Goal: Task Accomplishment & Management: Manage account settings

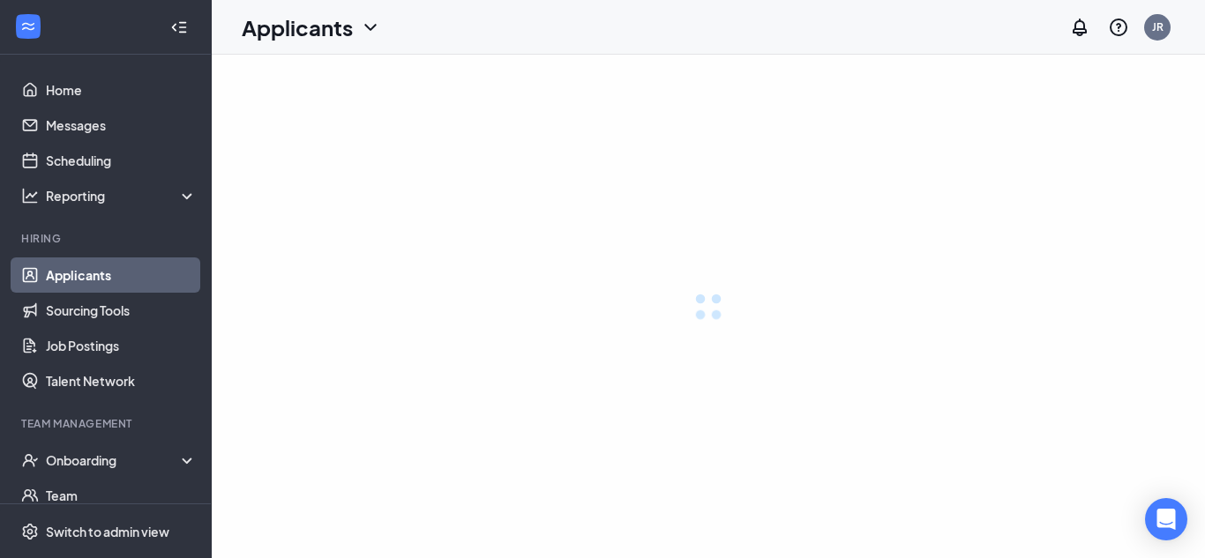
click at [121, 266] on link "Applicants" at bounding box center [121, 274] width 151 height 35
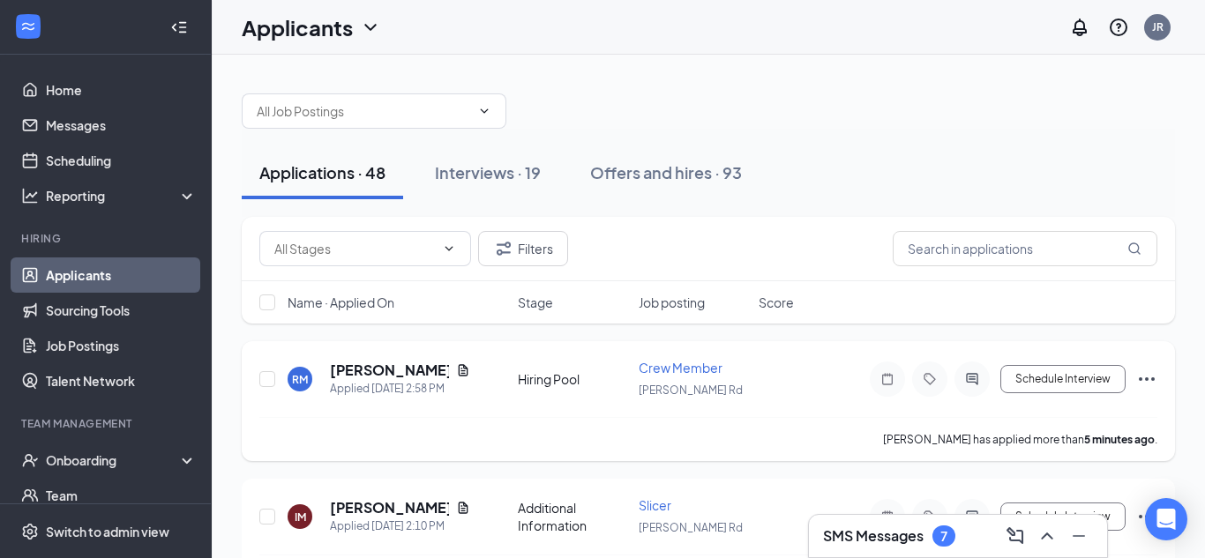
click at [1145, 380] on icon "Ellipses" at bounding box center [1146, 379] width 21 height 21
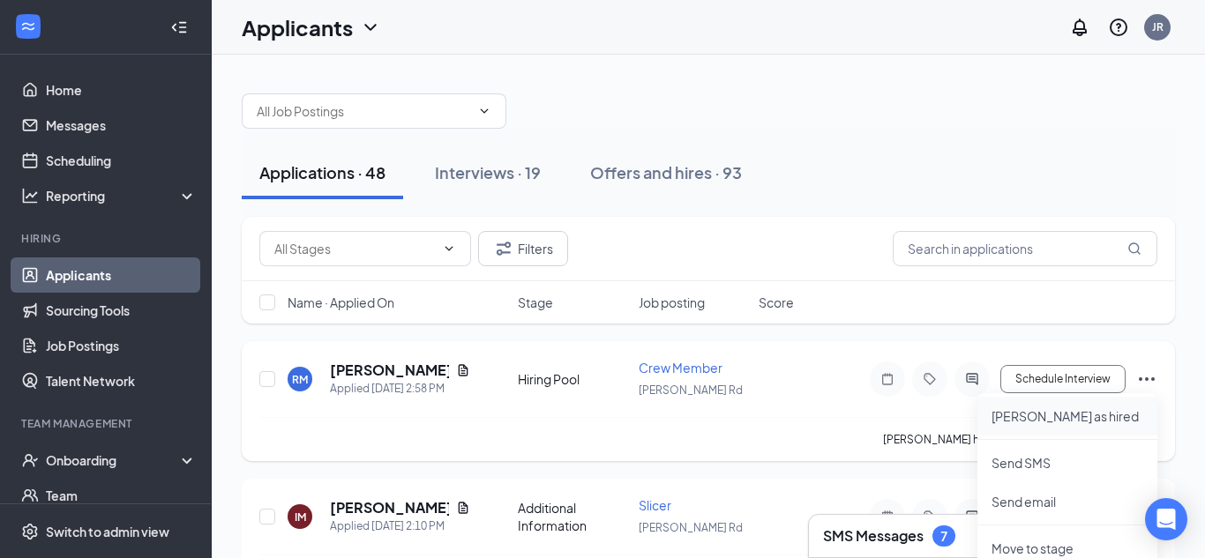
click at [1016, 415] on p "Mark as hired" at bounding box center [1067, 416] width 152 height 18
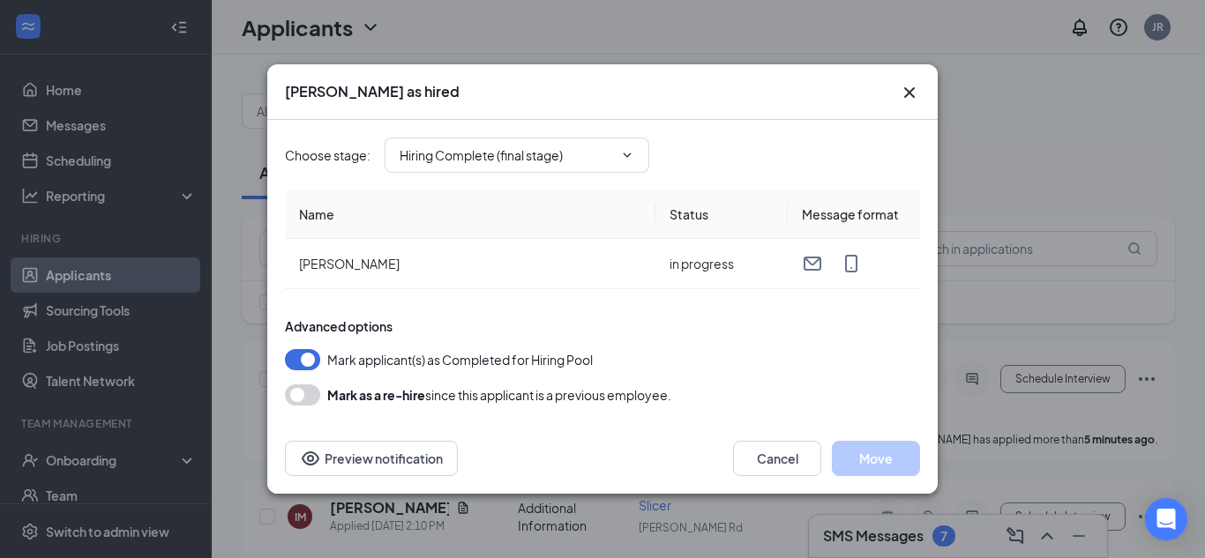
type input "Hiring Complete (final stage)"
click at [871, 458] on button "Move" at bounding box center [876, 458] width 88 height 35
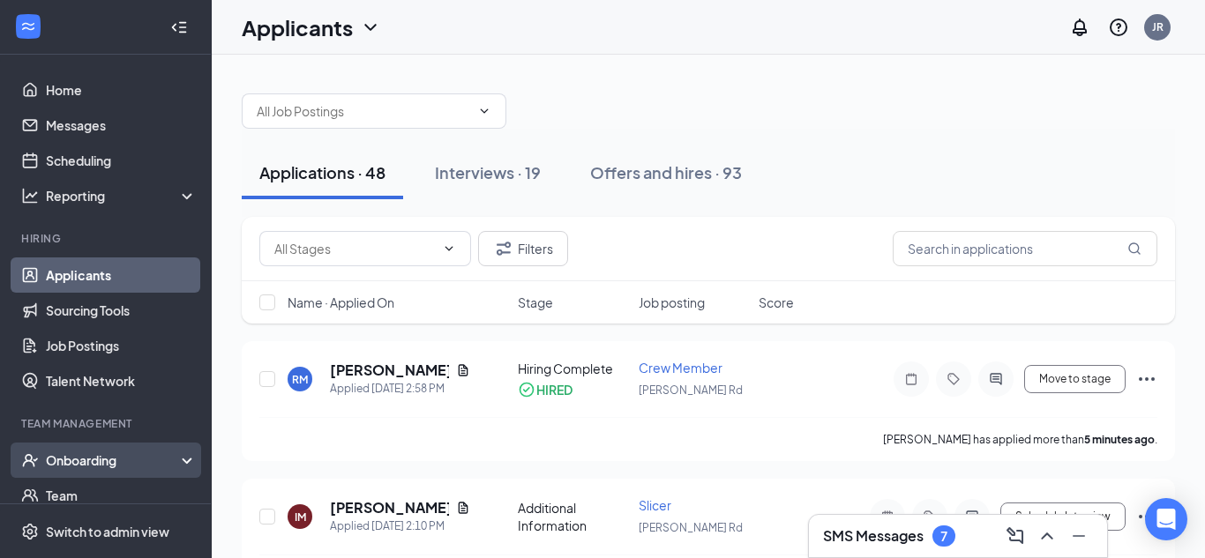
click at [80, 461] on div "Onboarding" at bounding box center [114, 460] width 136 height 18
click at [95, 498] on link "Overview" at bounding box center [121, 495] width 151 height 35
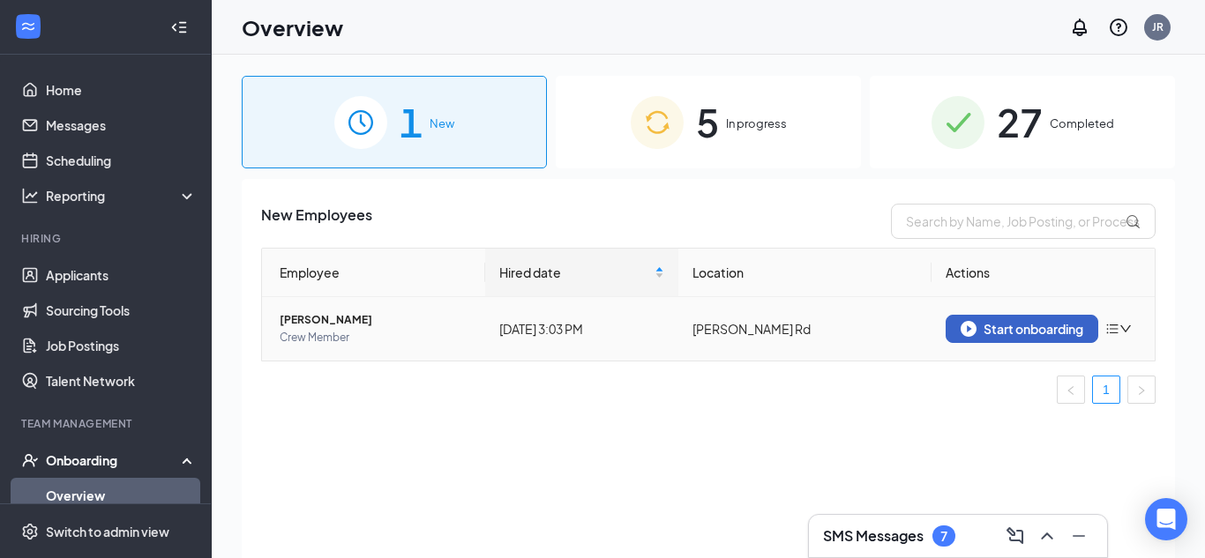
click at [1011, 321] on div "Start onboarding" at bounding box center [1021, 329] width 123 height 16
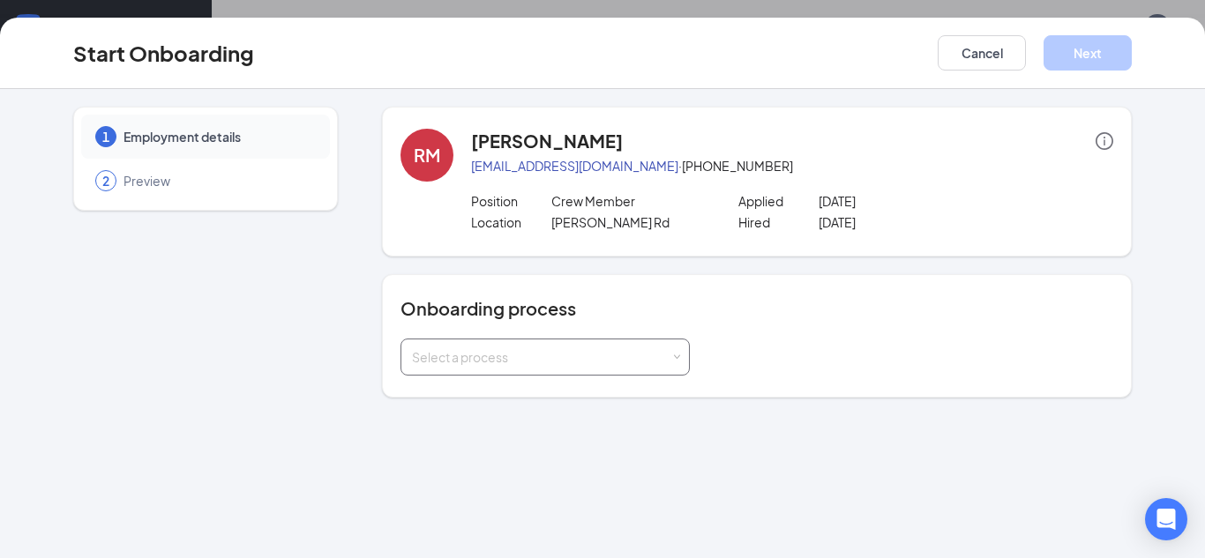
click at [583, 366] on div "Select a process" at bounding box center [545, 357] width 266 height 35
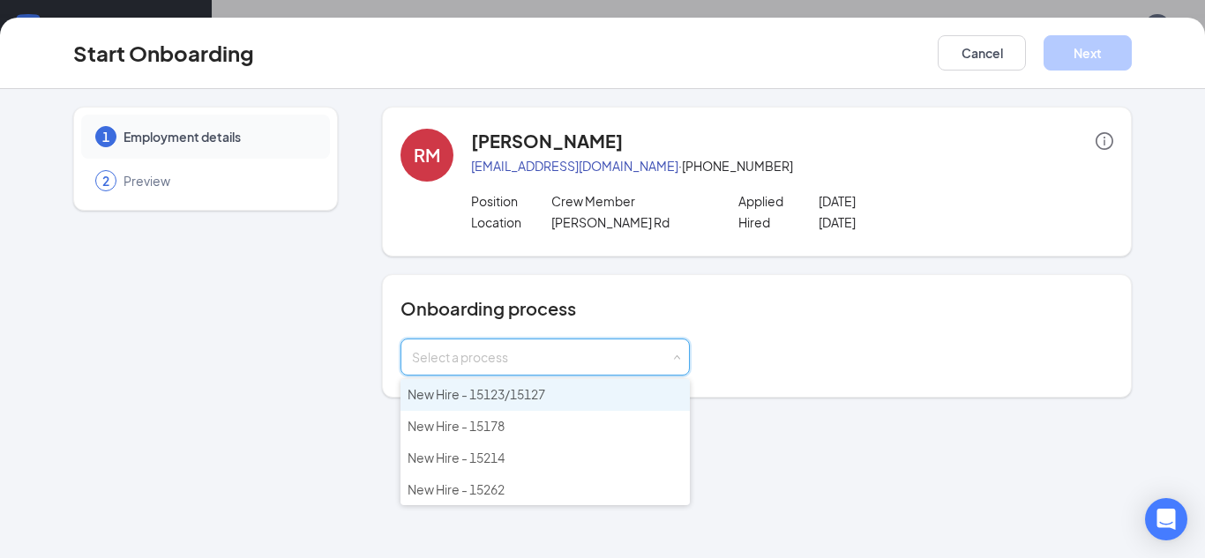
click at [578, 384] on li "New Hire - 15123/15127" at bounding box center [544, 395] width 289 height 32
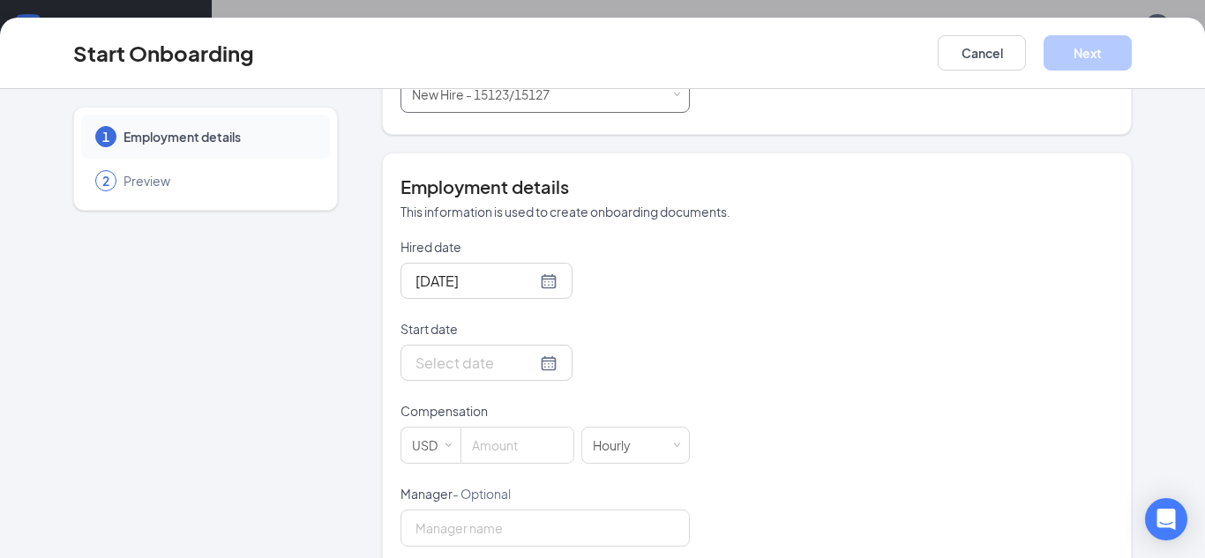
scroll to position [267, 0]
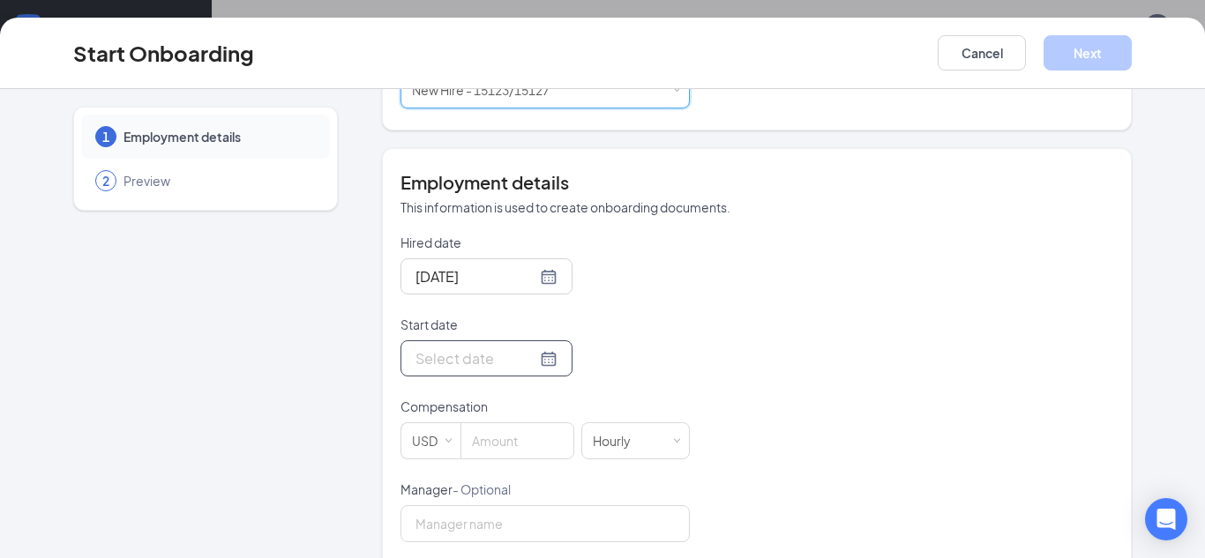
click at [544, 363] on div at bounding box center [486, 358] width 142 height 22
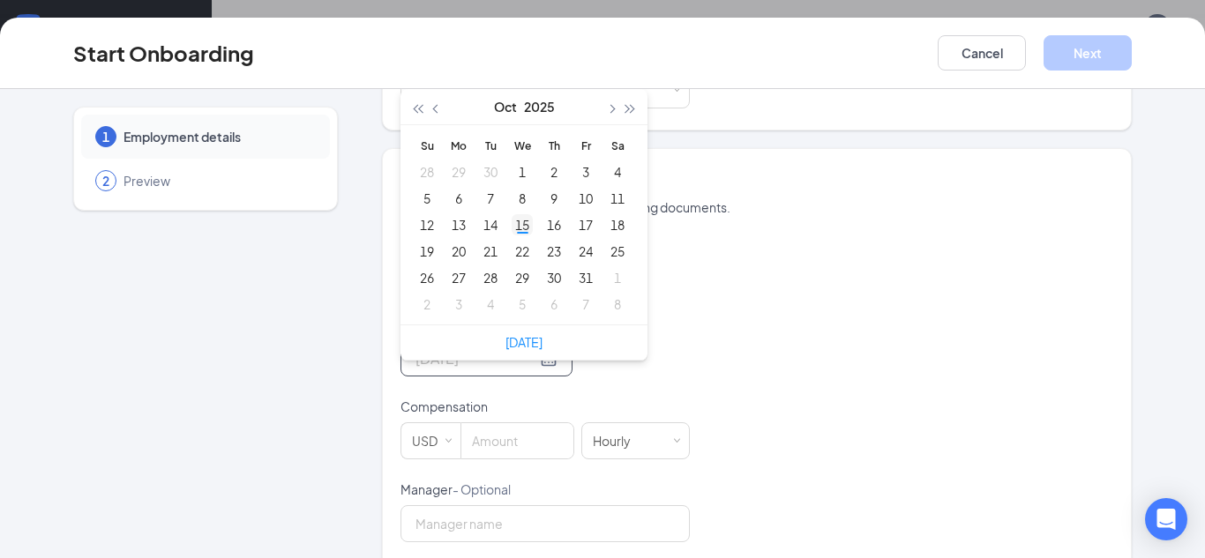
type input "Oct 15, 2025"
click at [519, 228] on div "15" at bounding box center [521, 224] width 21 height 21
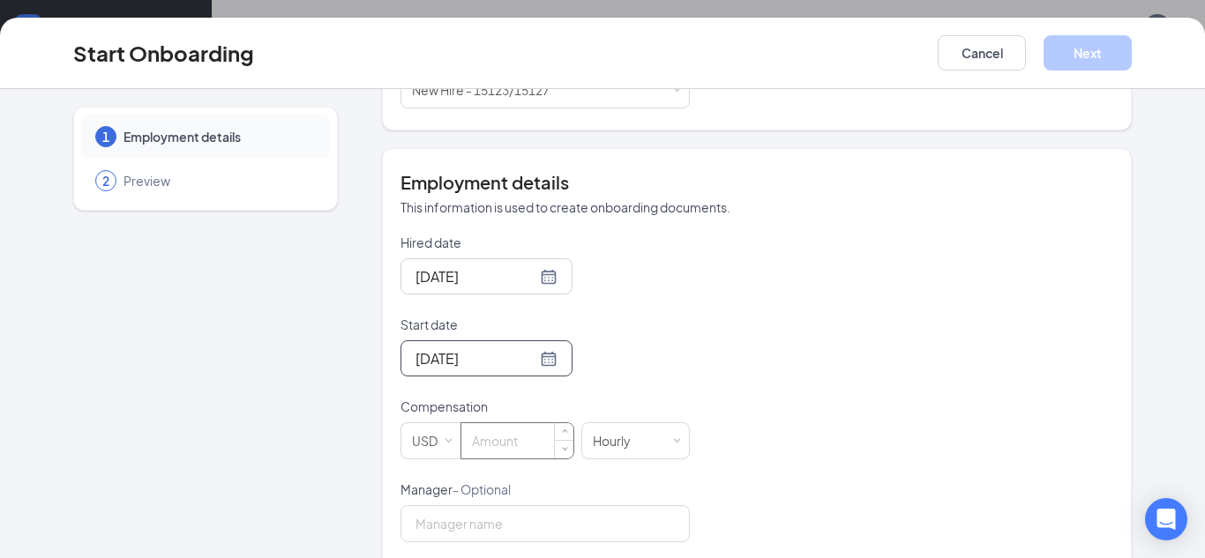
click at [526, 444] on input at bounding box center [517, 440] width 112 height 35
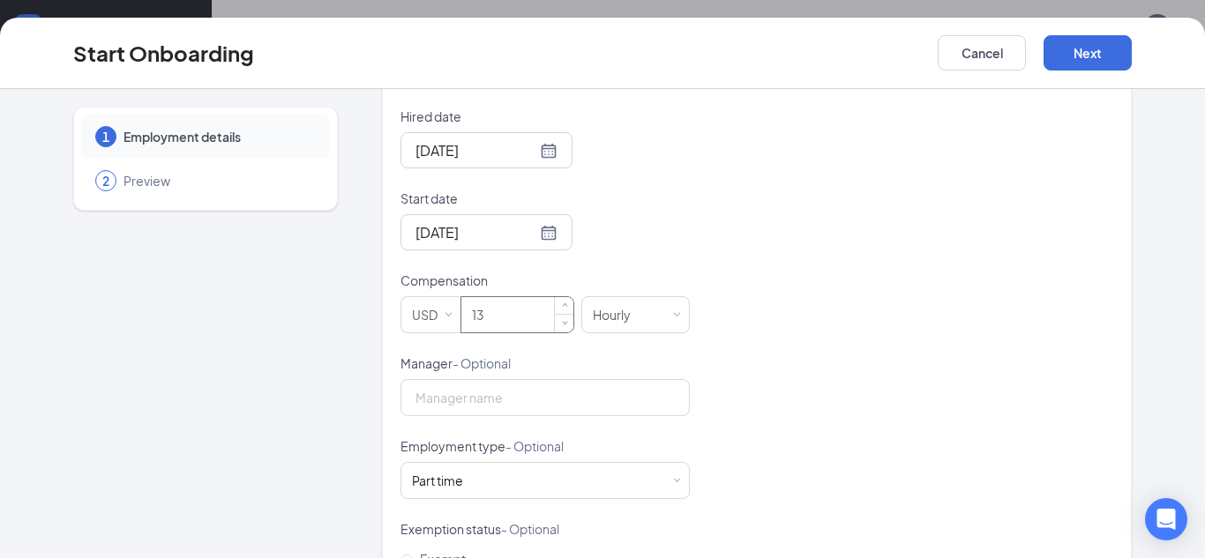
scroll to position [0, 0]
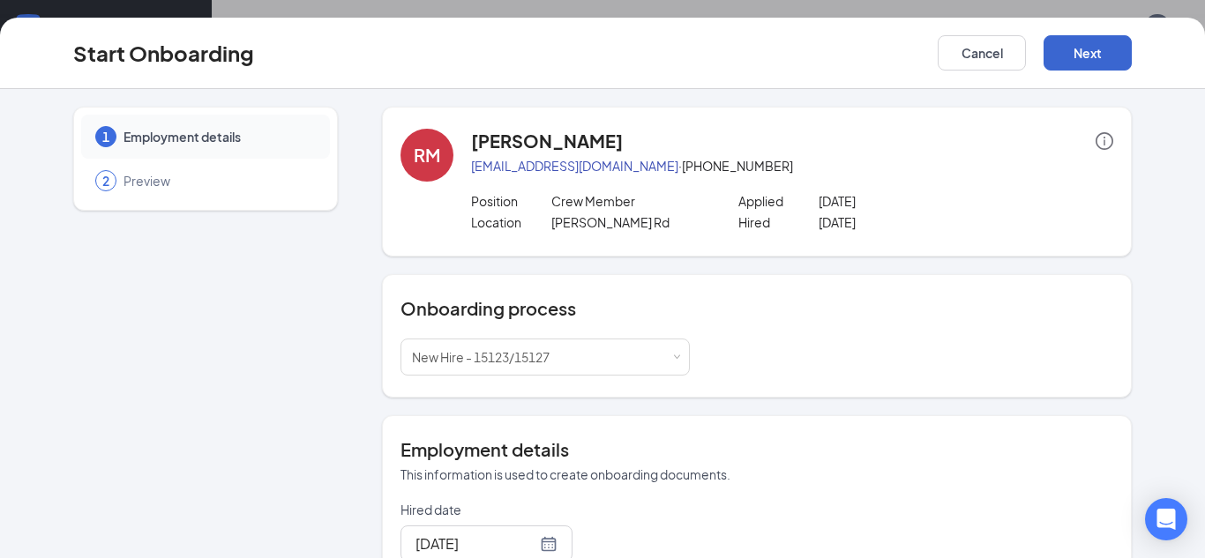
type input "13"
click at [1086, 57] on button "Next" at bounding box center [1087, 52] width 88 height 35
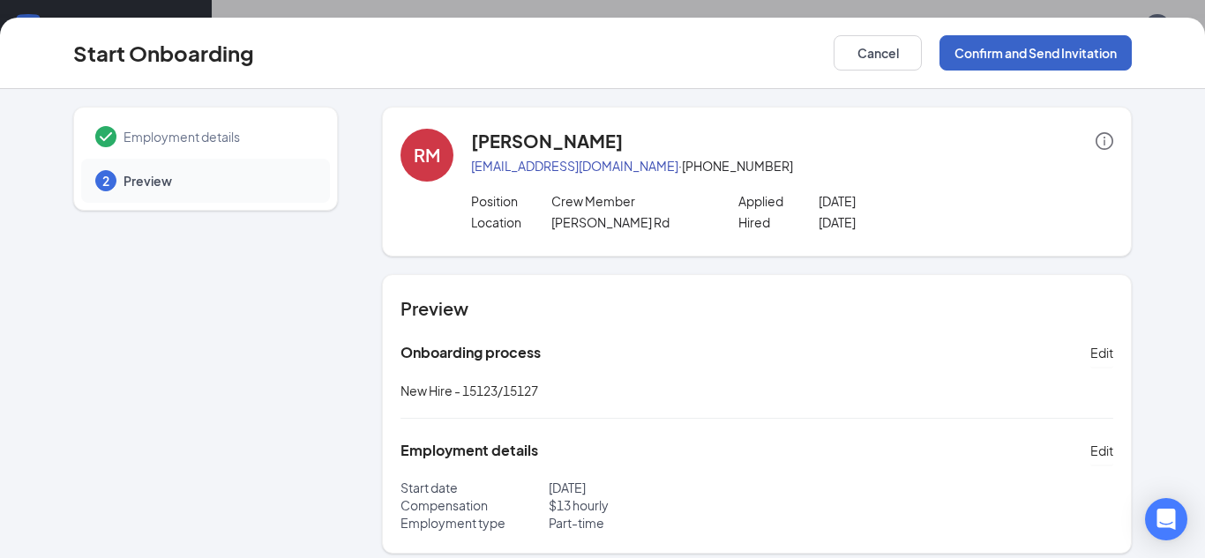
click at [1086, 57] on button "Confirm and Send Invitation" at bounding box center [1035, 52] width 192 height 35
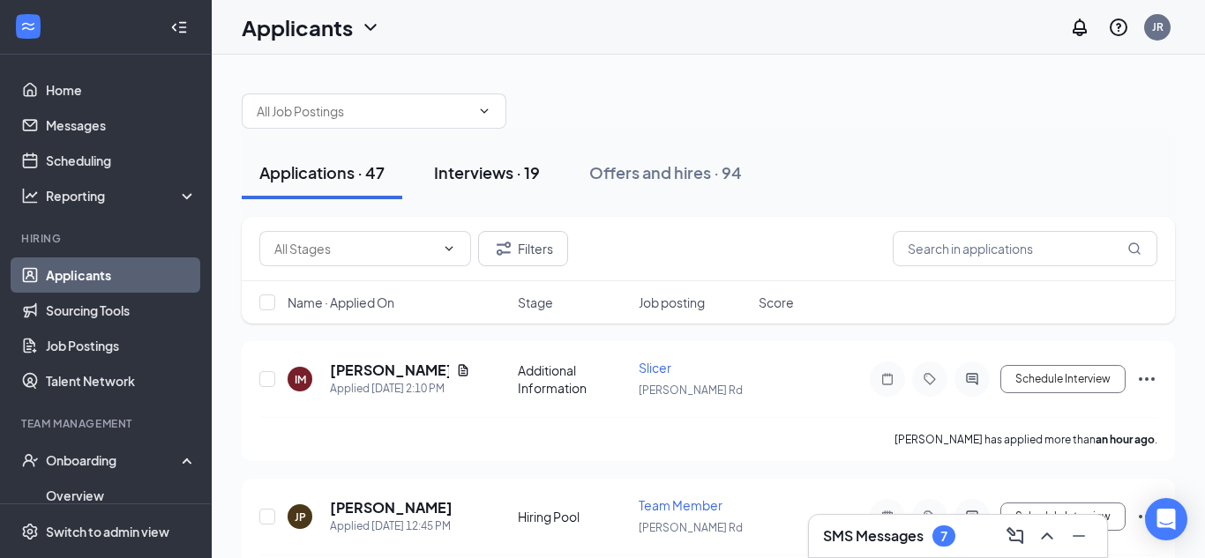
click at [497, 174] on div "Interviews · 19" at bounding box center [487, 172] width 106 height 22
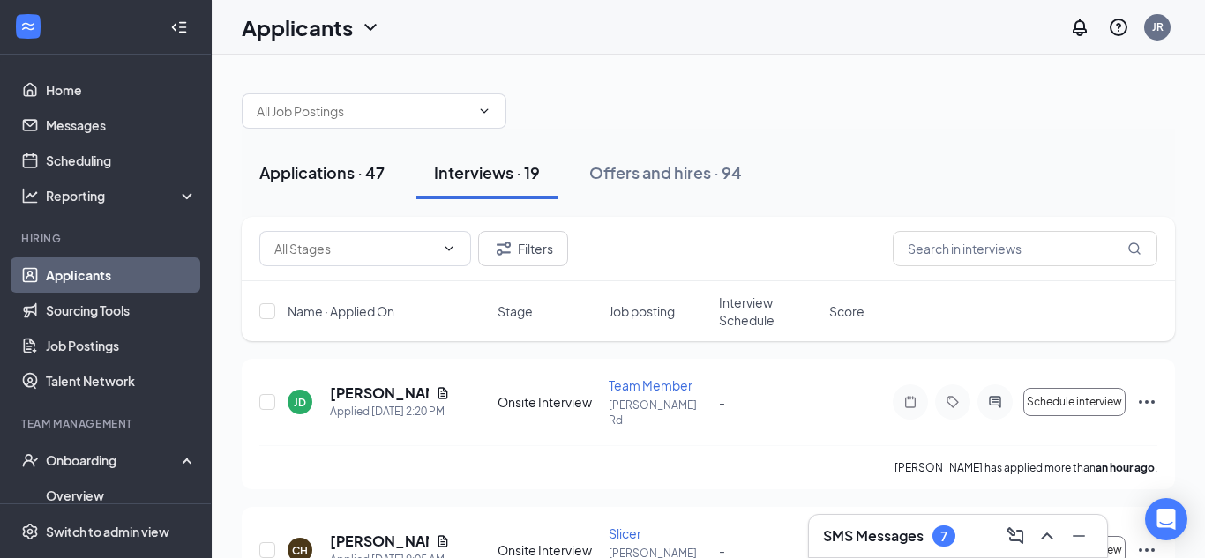
click at [301, 171] on div "Applications · 47" at bounding box center [321, 172] width 125 height 22
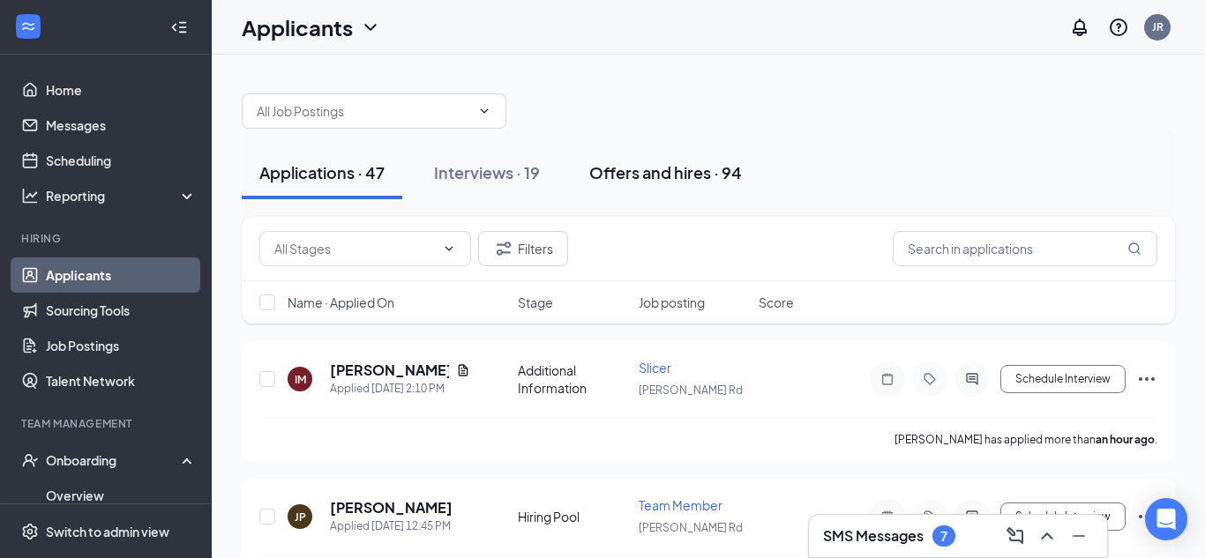
click at [617, 177] on div "Offers and hires · 94" at bounding box center [665, 172] width 153 height 22
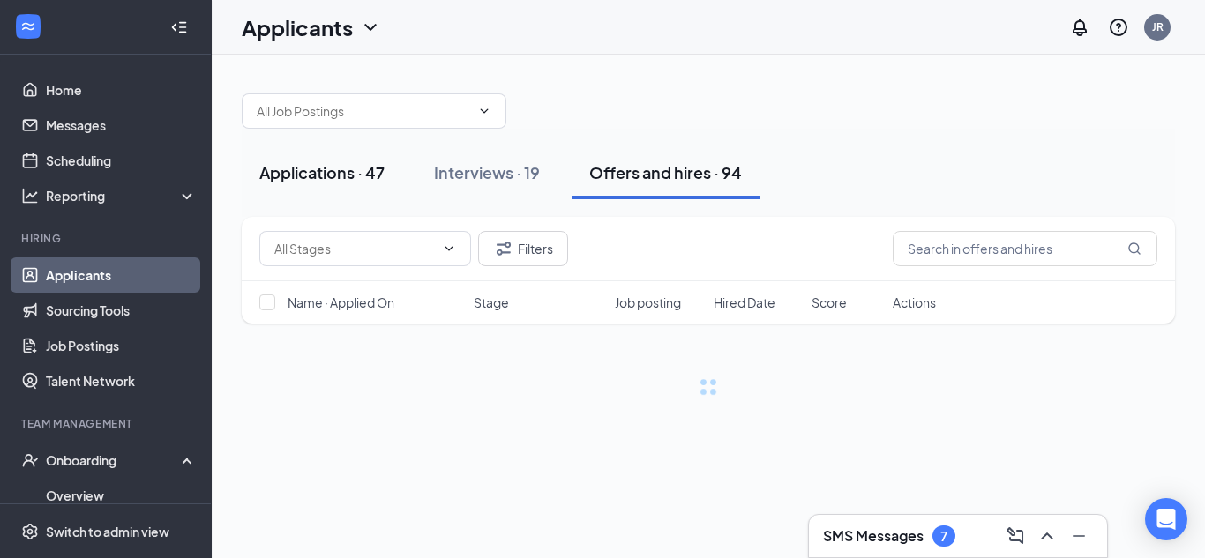
click at [303, 179] on div "Applications · 47" at bounding box center [321, 172] width 125 height 22
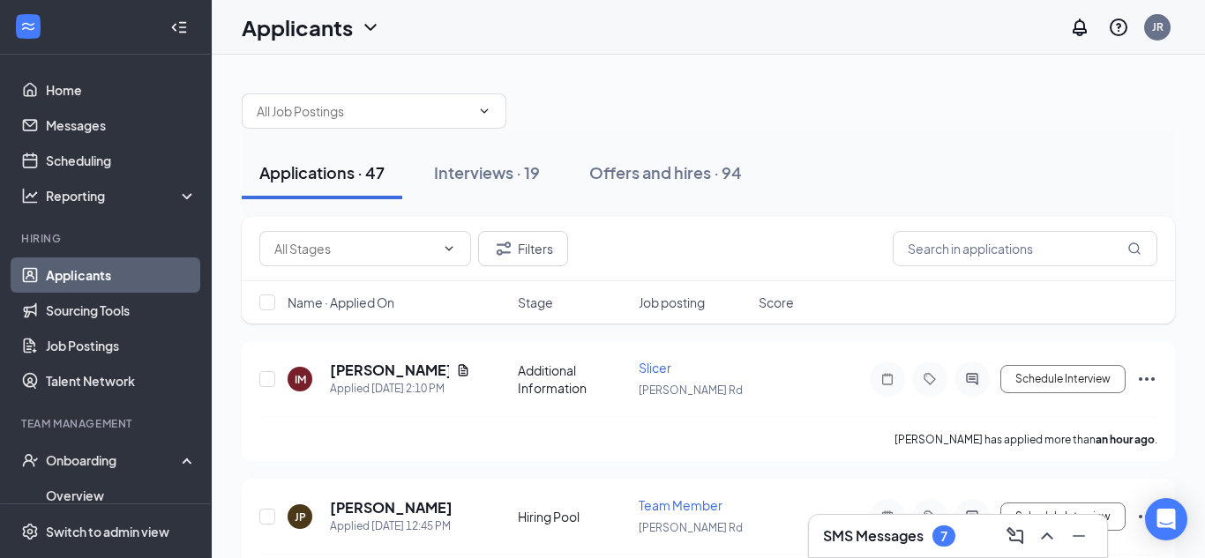
click at [303, 179] on div "Applications · 47" at bounding box center [321, 172] width 125 height 22
click at [982, 84] on div at bounding box center [708, 102] width 933 height 53
click at [118, 448] on div "Onboarding" at bounding box center [106, 460] width 212 height 35
click at [114, 465] on div "Onboarding" at bounding box center [114, 460] width 136 height 18
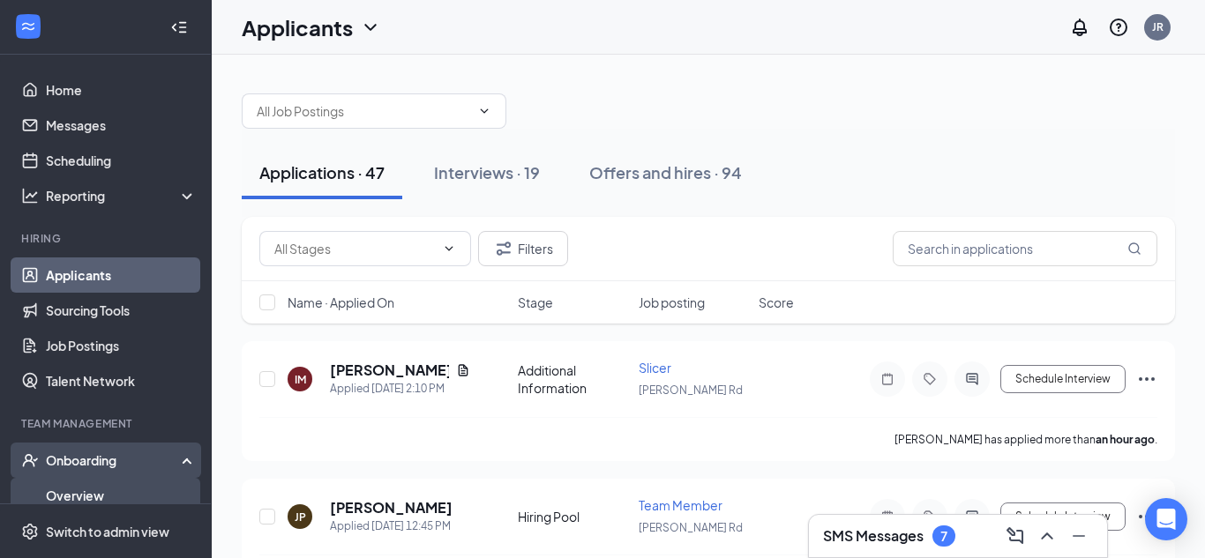
click at [109, 498] on link "Overview" at bounding box center [121, 495] width 151 height 35
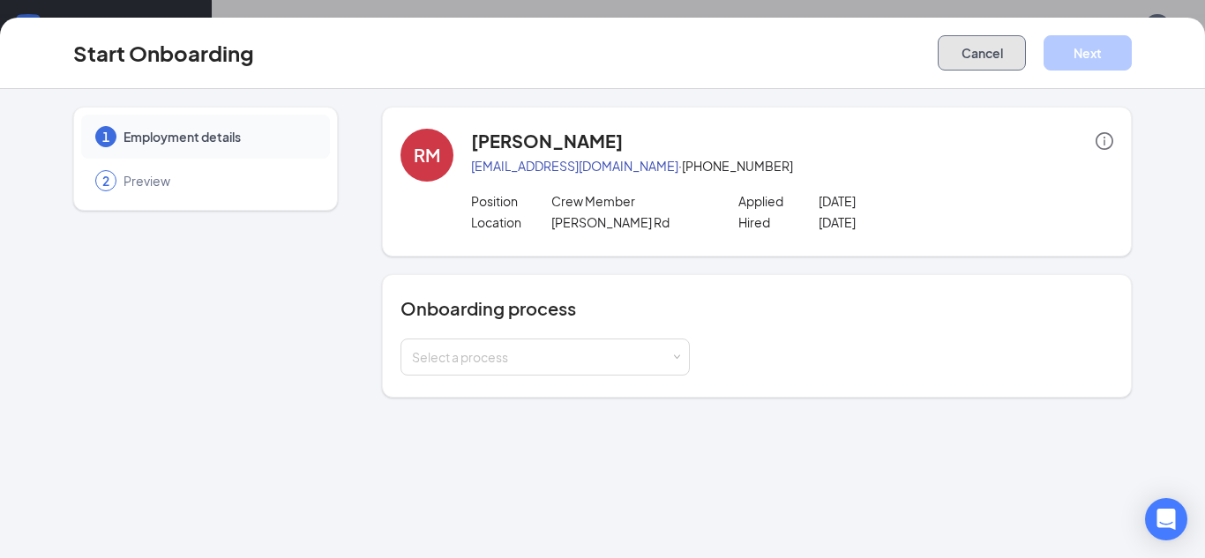
click at [995, 49] on button "Cancel" at bounding box center [981, 52] width 88 height 35
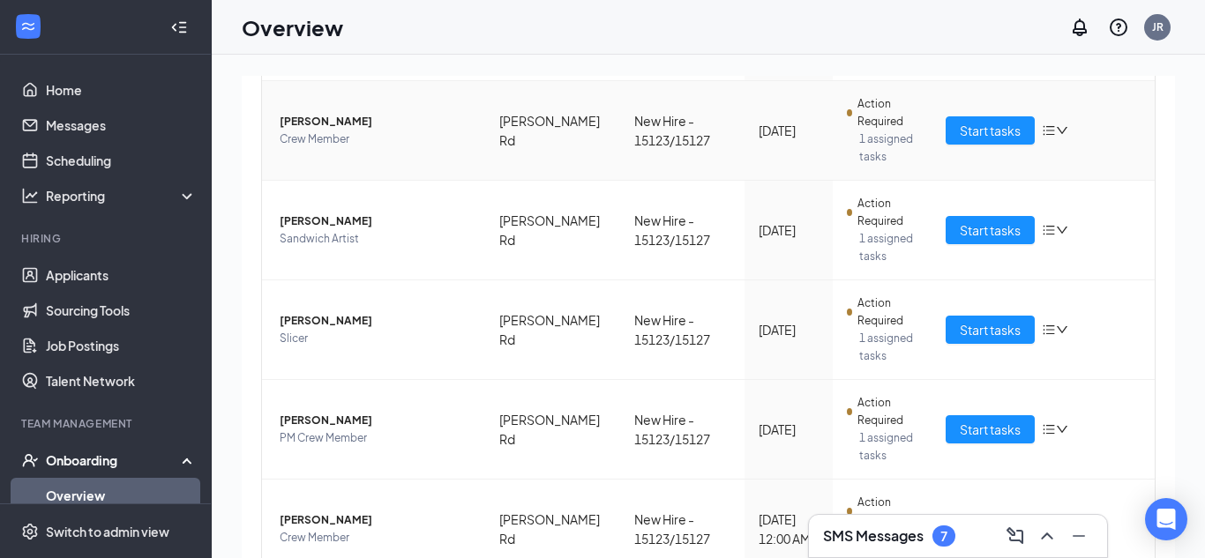
scroll to position [398, 0]
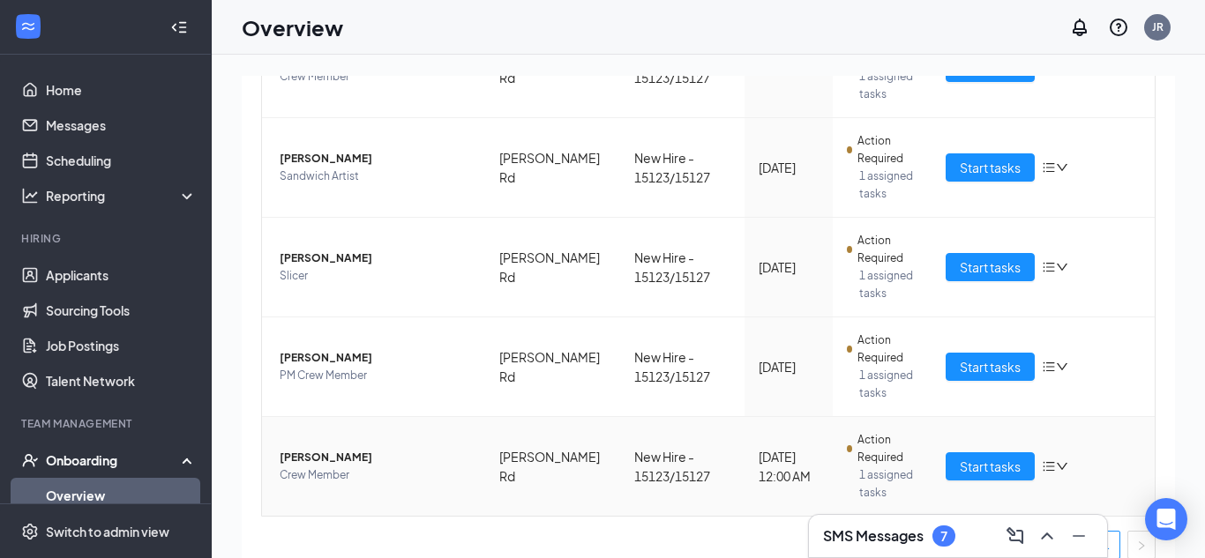
click at [423, 449] on span "[PERSON_NAME]" at bounding box center [375, 458] width 191 height 18
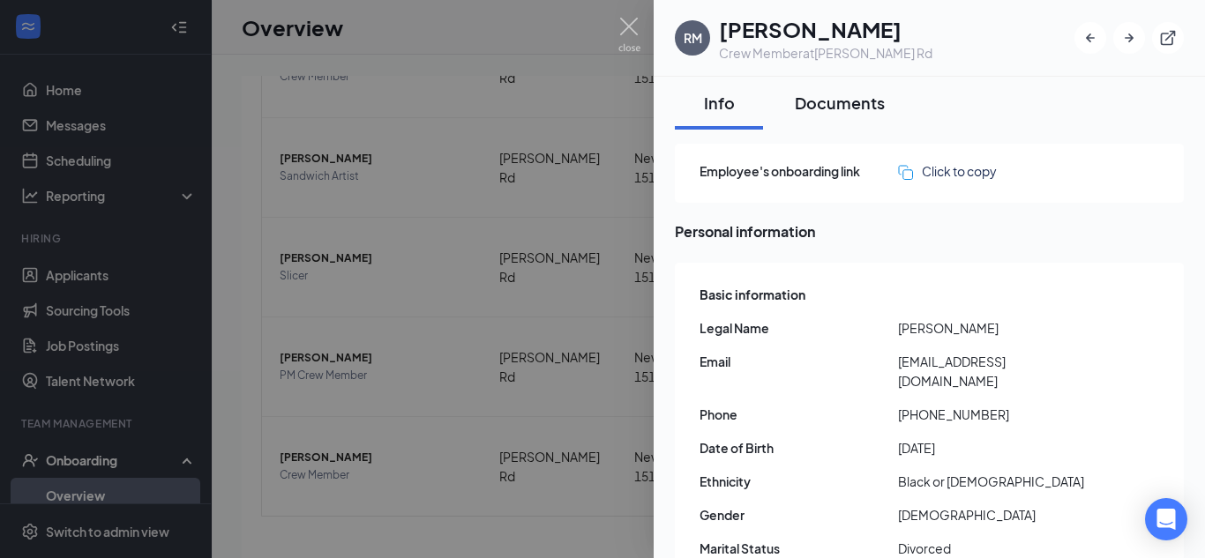
click at [827, 93] on div "Documents" at bounding box center [840, 103] width 90 height 22
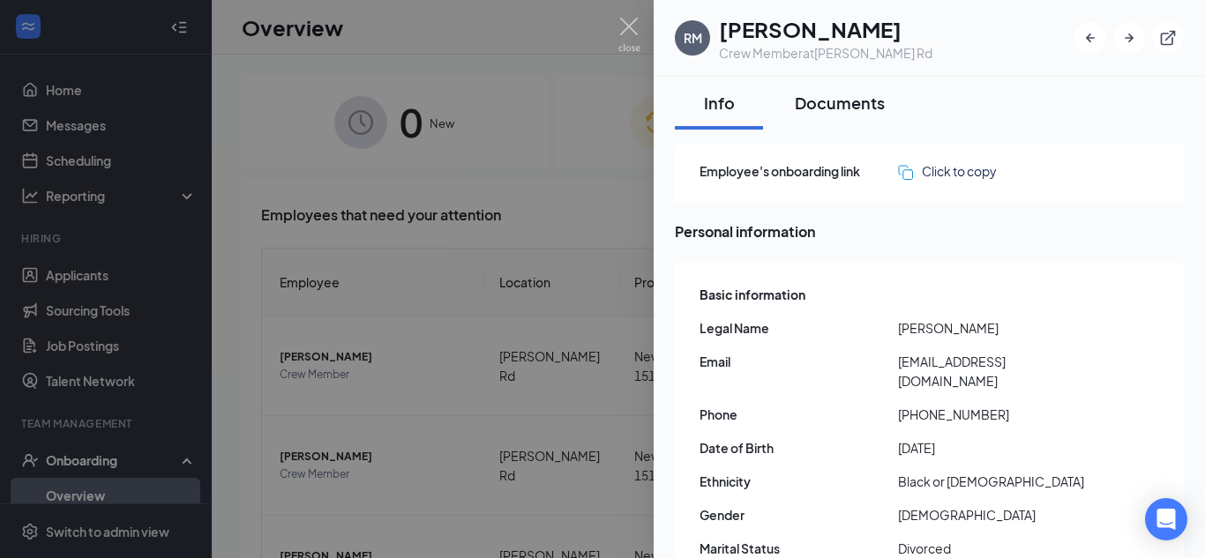
click at [819, 107] on div "Documents" at bounding box center [840, 103] width 90 height 22
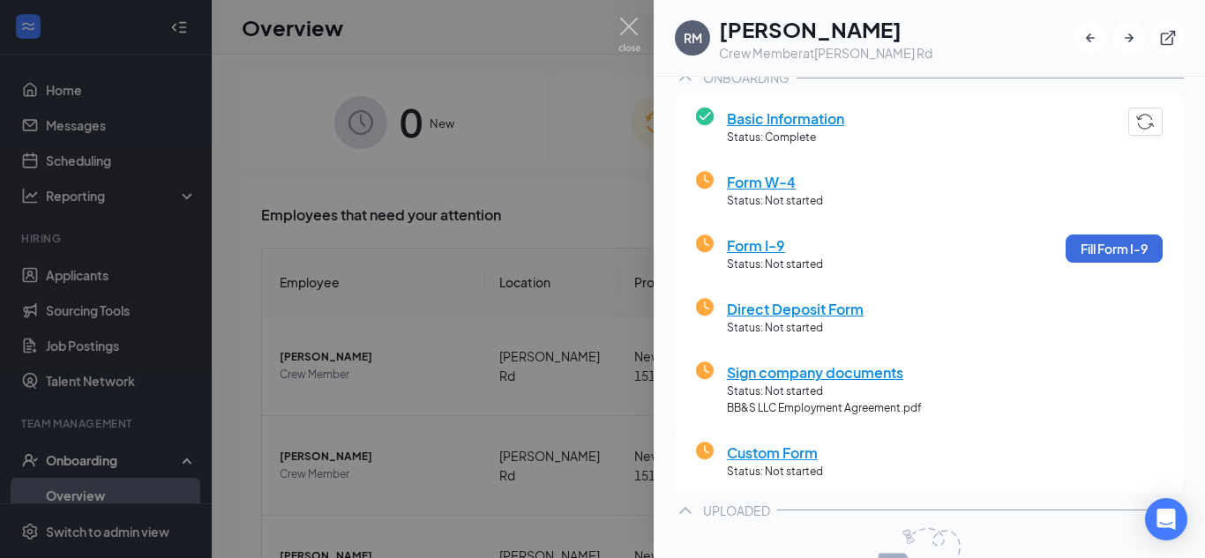
scroll to position [150, 0]
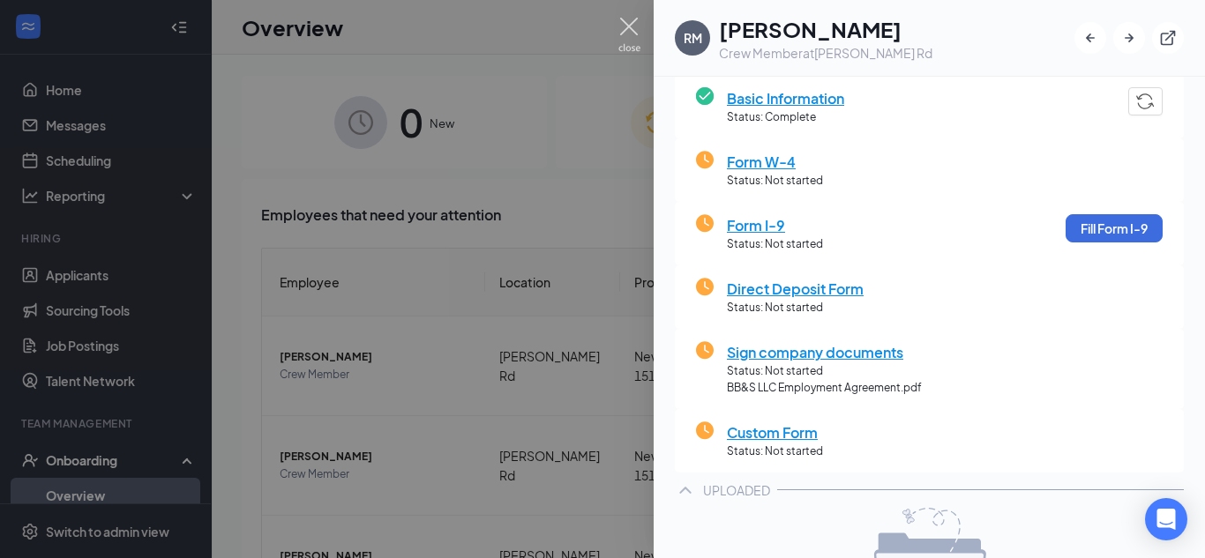
click at [631, 30] on img at bounding box center [629, 35] width 22 height 34
